Goal: Task Accomplishment & Management: Manage account settings

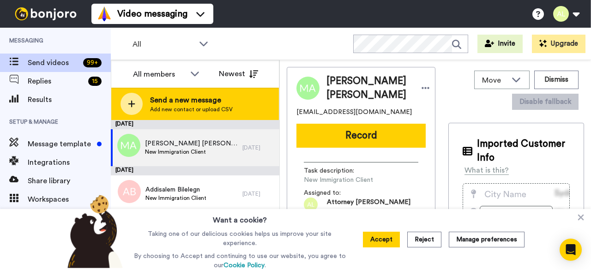
click at [200, 106] on span "Add new contact or upload CSV" at bounding box center [191, 109] width 83 height 7
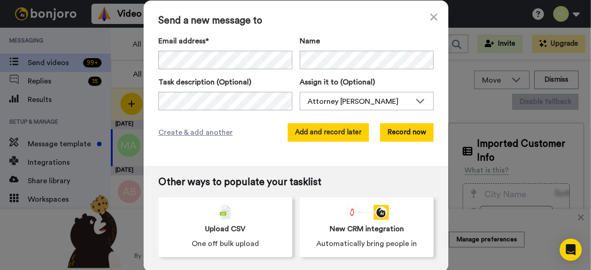
click at [324, 133] on button "Add and record later" at bounding box center [328, 132] width 81 height 18
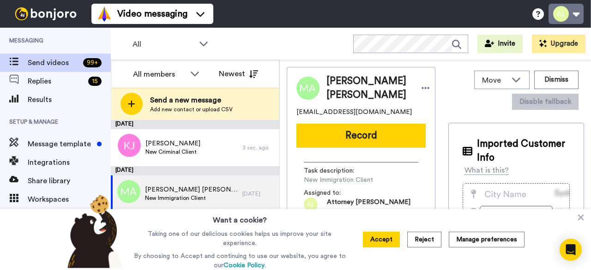
click at [571, 11] on button at bounding box center [566, 14] width 35 height 20
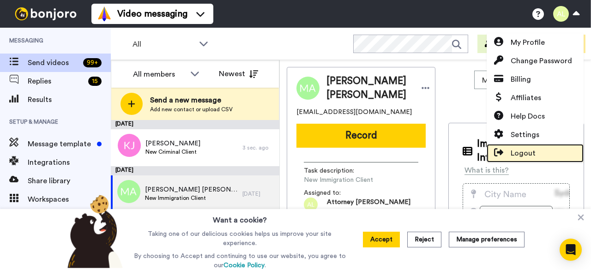
click at [517, 148] on span "Logout" at bounding box center [523, 153] width 25 height 11
